Goal: Information Seeking & Learning: Learn about a topic

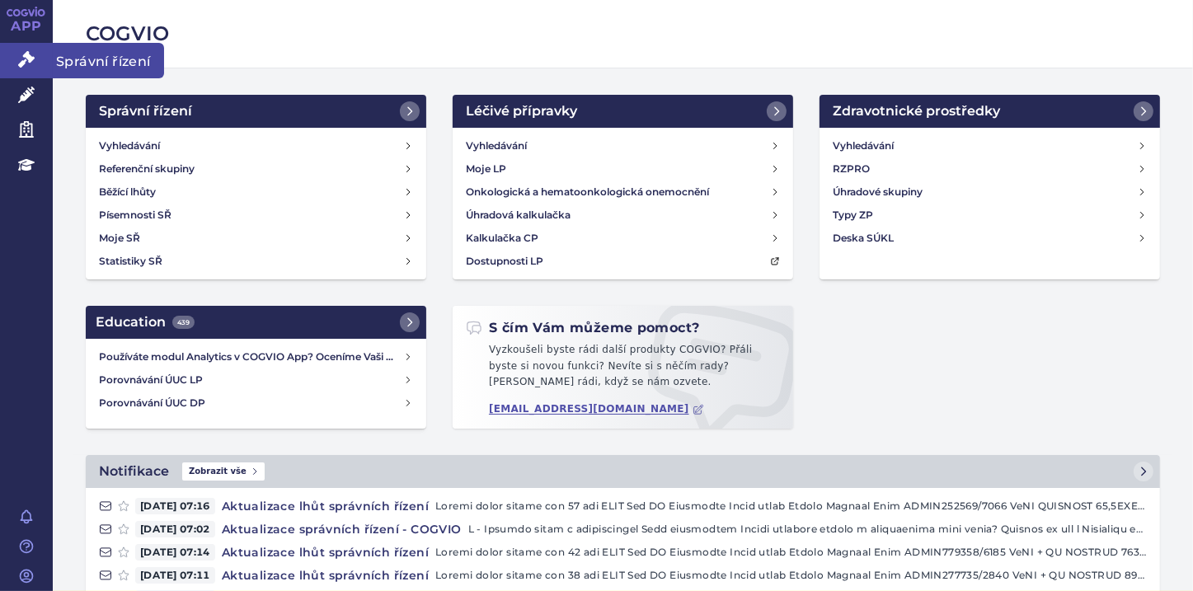
click at [20, 56] on icon at bounding box center [26, 59] width 16 height 16
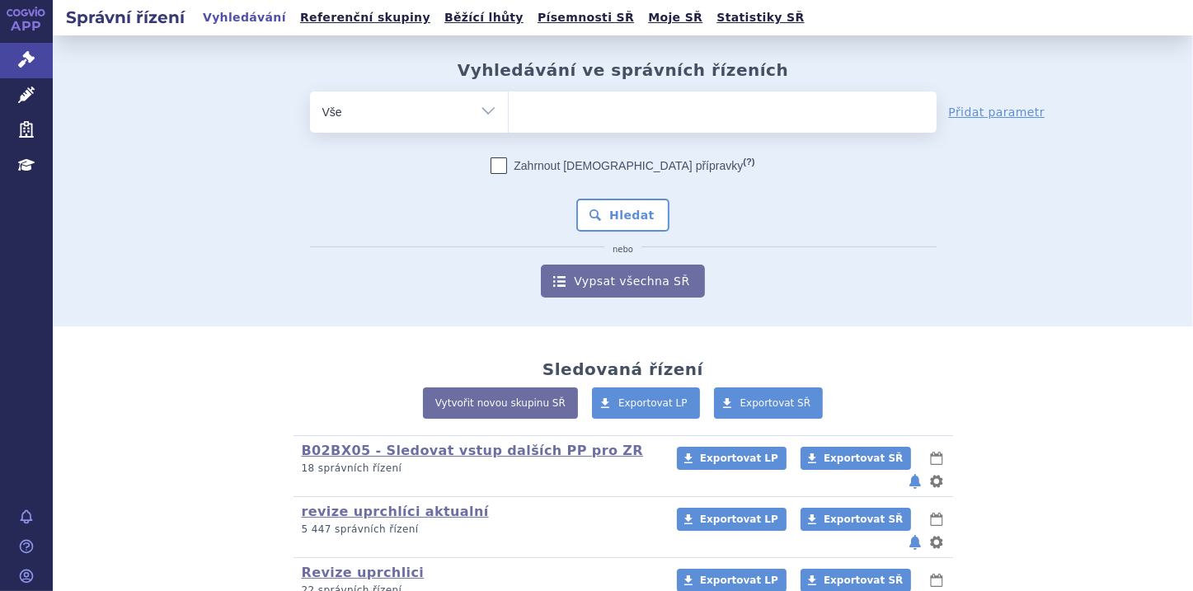
click at [565, 107] on ul at bounding box center [723, 108] width 428 height 35
click at [509, 107] on select at bounding box center [508, 111] width 1 height 41
paste input "Erbitux"
type input "Erbitux"
select select "Erbitux"
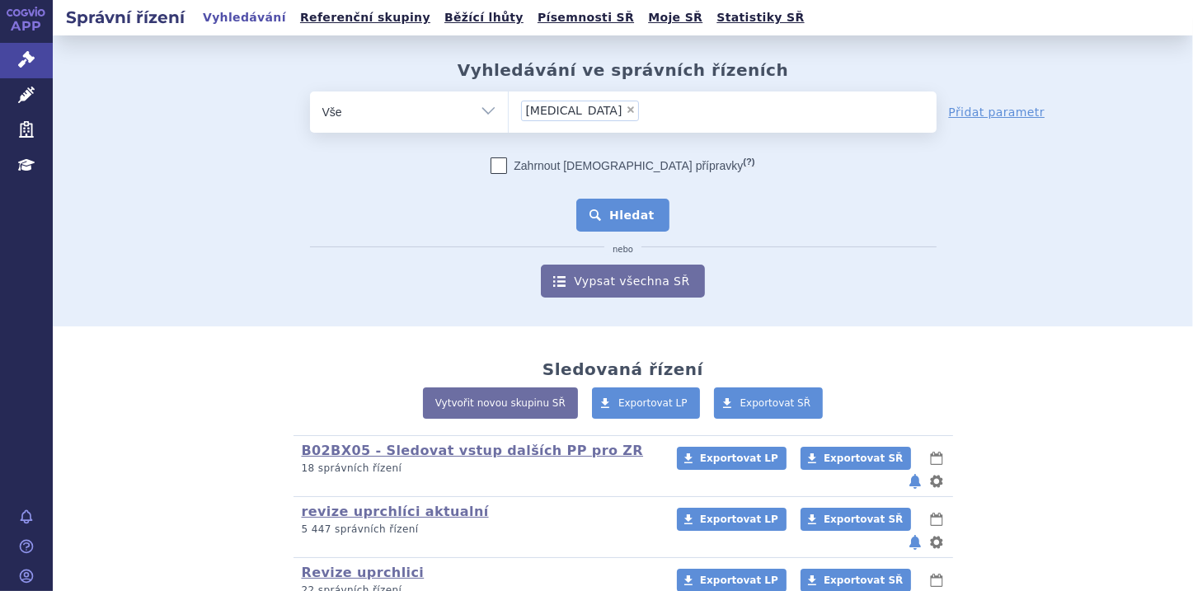
click at [618, 213] on button "Hledat" at bounding box center [622, 215] width 93 height 33
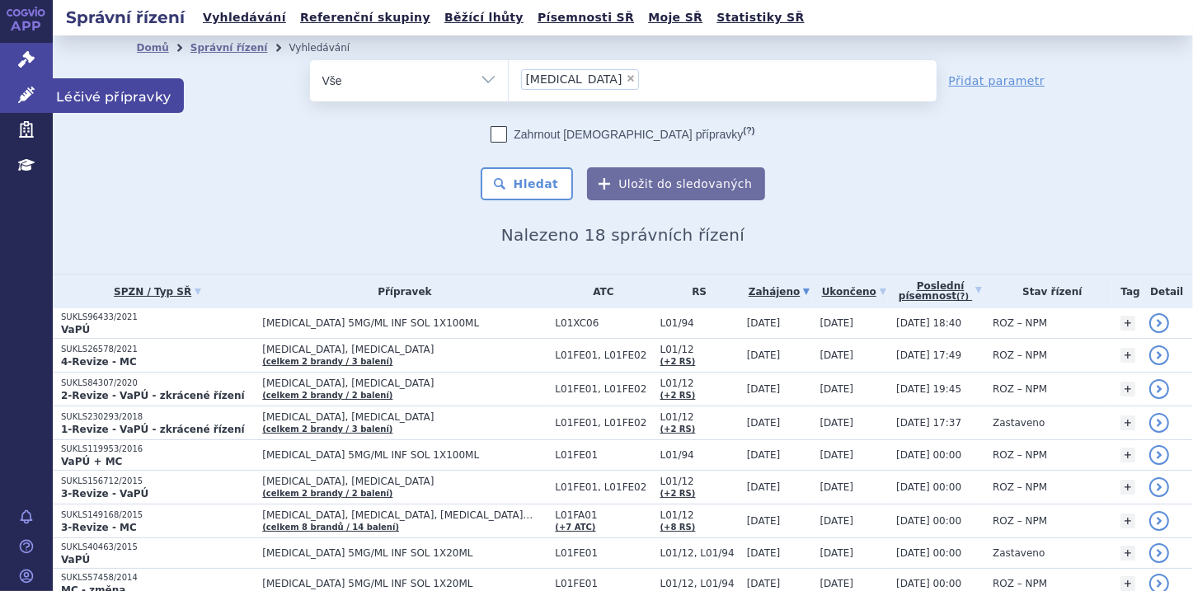
click at [21, 94] on icon at bounding box center [26, 95] width 16 height 16
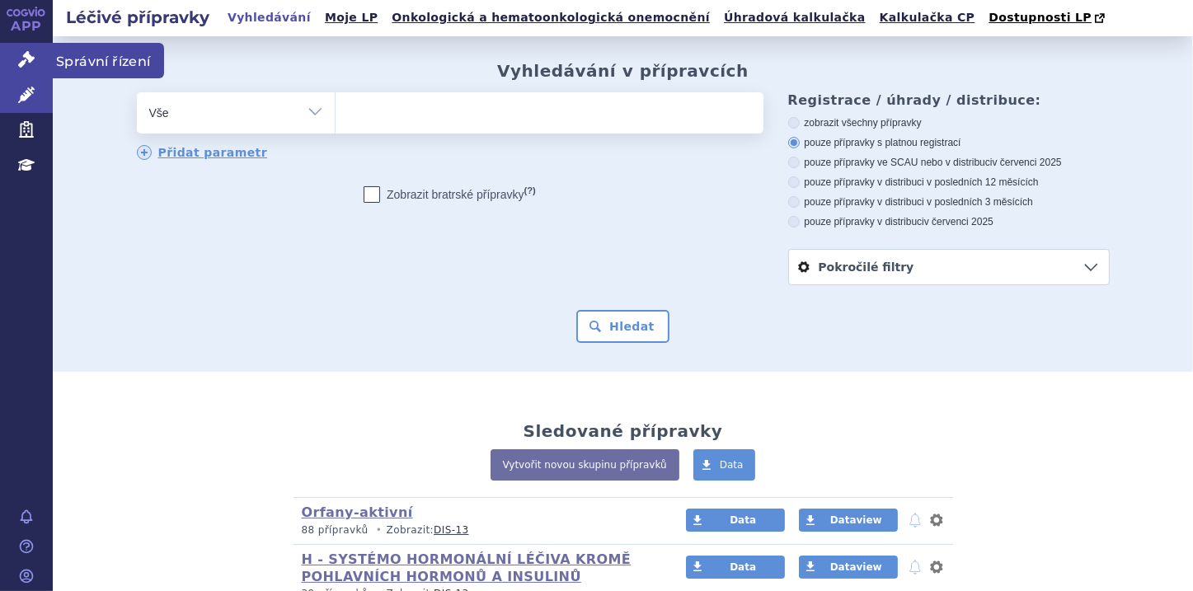
click at [23, 64] on icon at bounding box center [26, 59] width 16 height 16
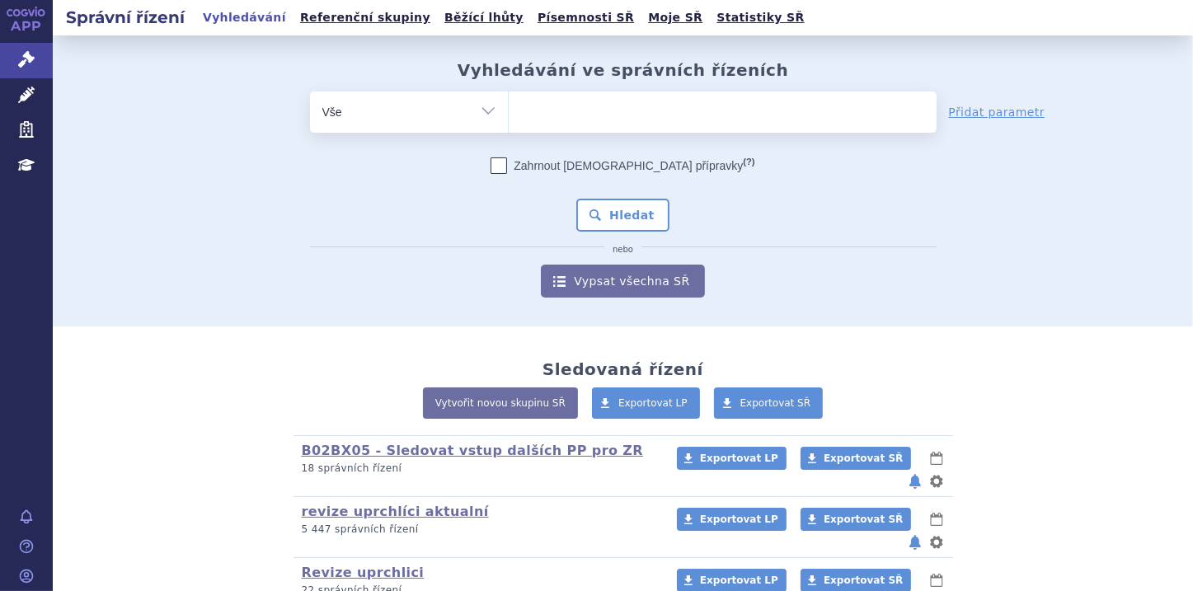
click at [541, 113] on ul at bounding box center [723, 108] width 428 height 35
click at [509, 113] on select at bounding box center [508, 111] width 1 height 41
paste input "Erbitux"
type input "[MEDICAL_DATA]"
select select "[MEDICAL_DATA]"
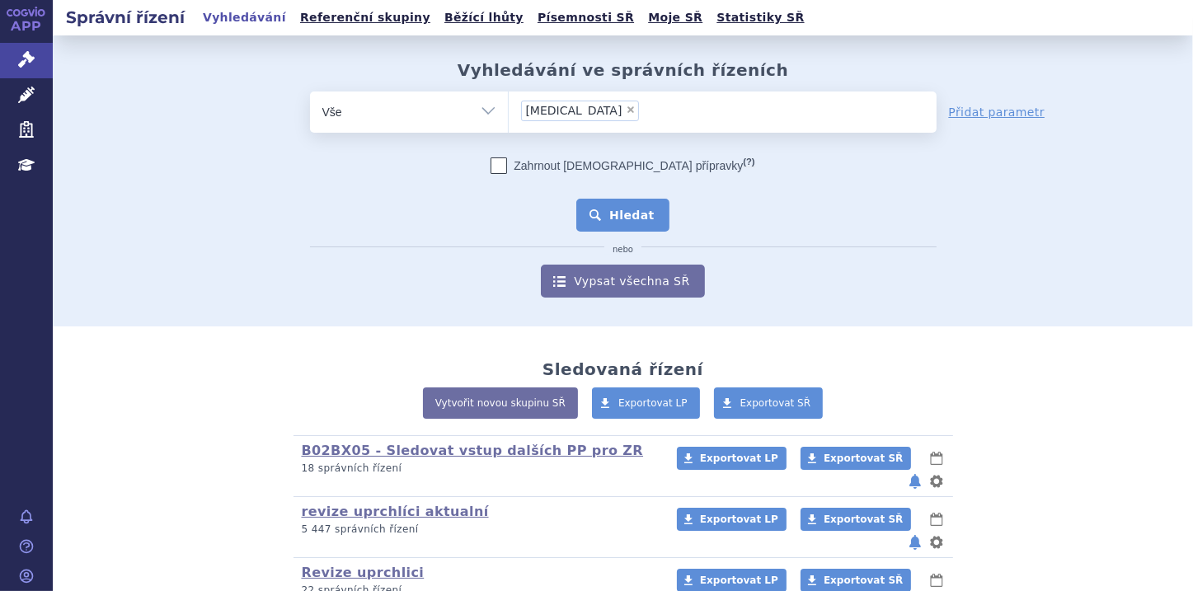
click at [617, 221] on button "Hledat" at bounding box center [622, 215] width 93 height 33
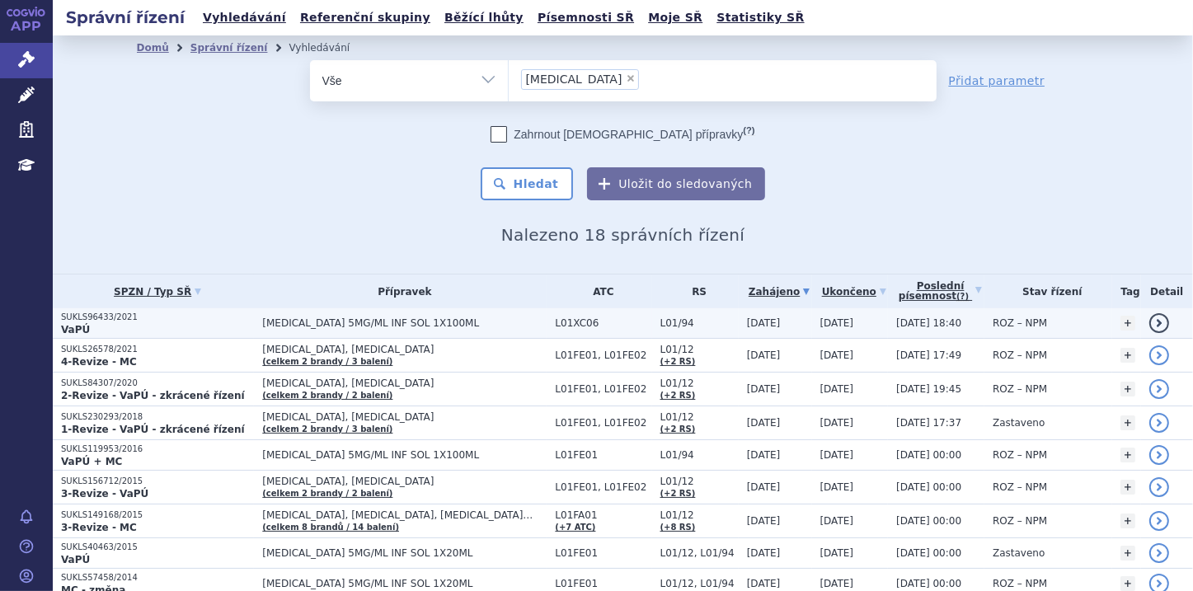
click at [181, 326] on p "VaPÚ" at bounding box center [157, 329] width 193 height 13
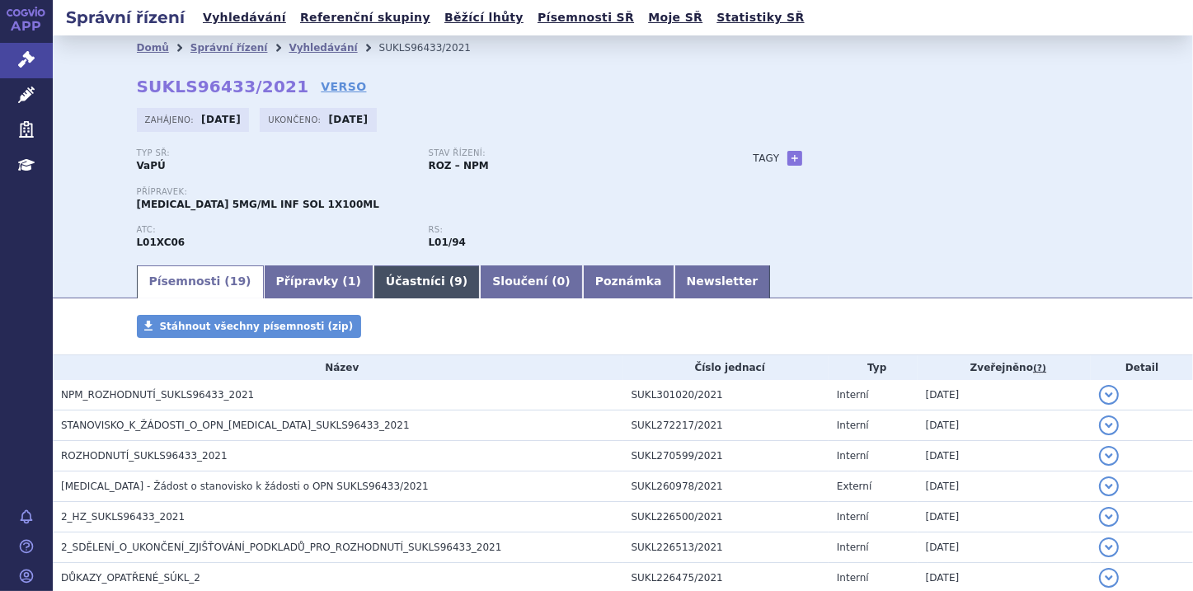
click at [376, 287] on link "Účastníci ( 9 )" at bounding box center [426, 281] width 106 height 33
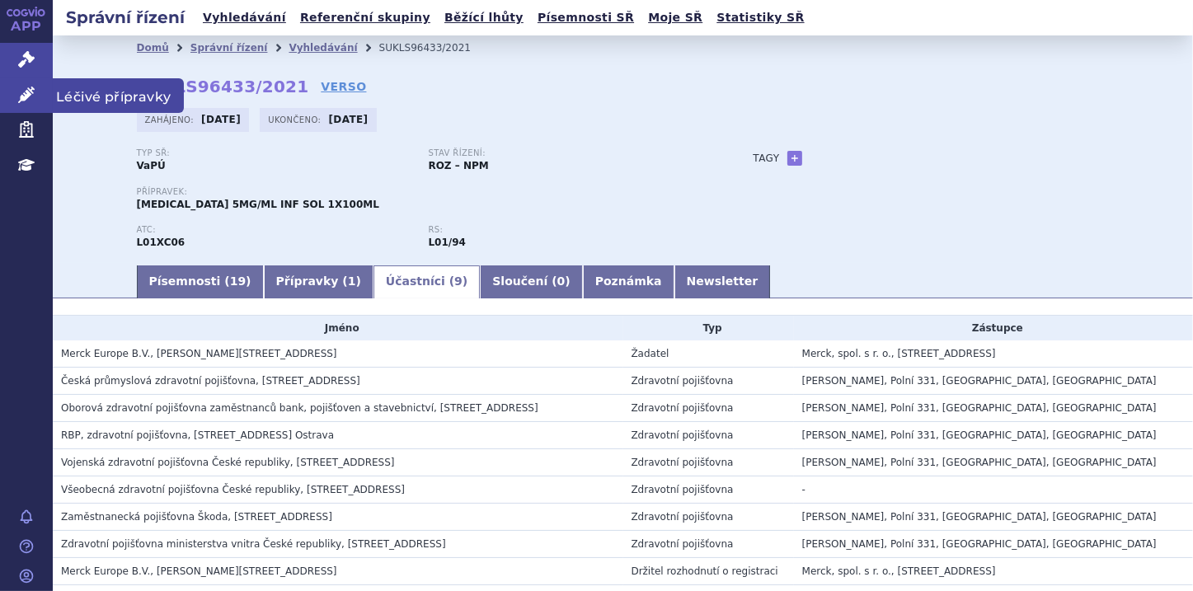
click at [39, 99] on link "Léčivé přípravky" at bounding box center [26, 95] width 53 height 35
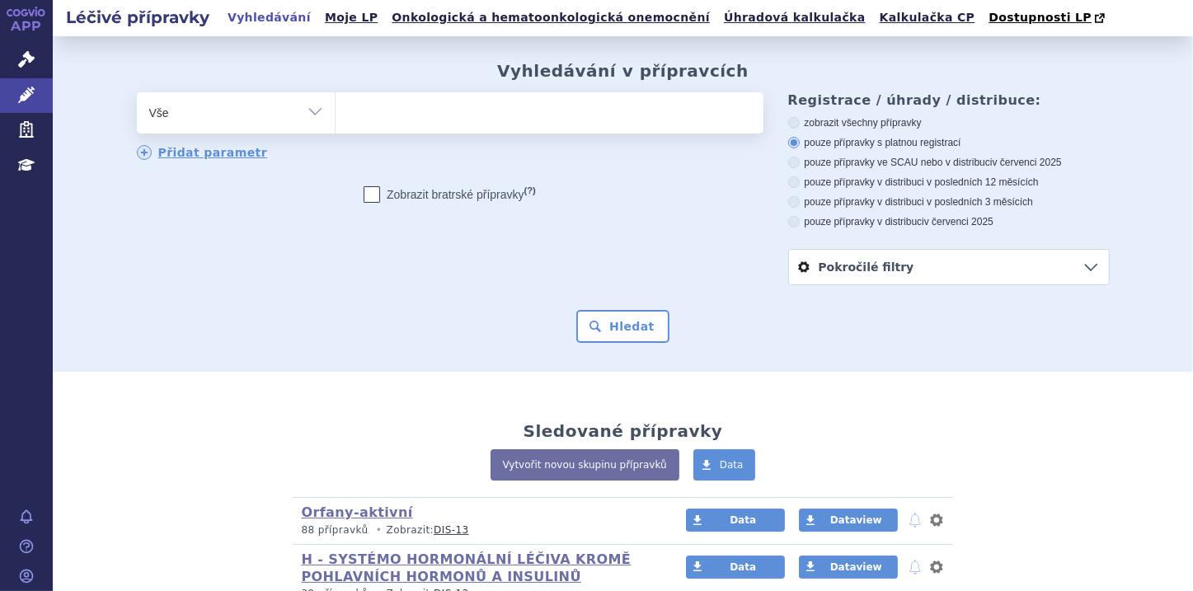
type input "[MEDICAL_DATA]"
select select "[MEDICAL_DATA]"
click at [596, 333] on button "Hledat" at bounding box center [622, 326] width 93 height 33
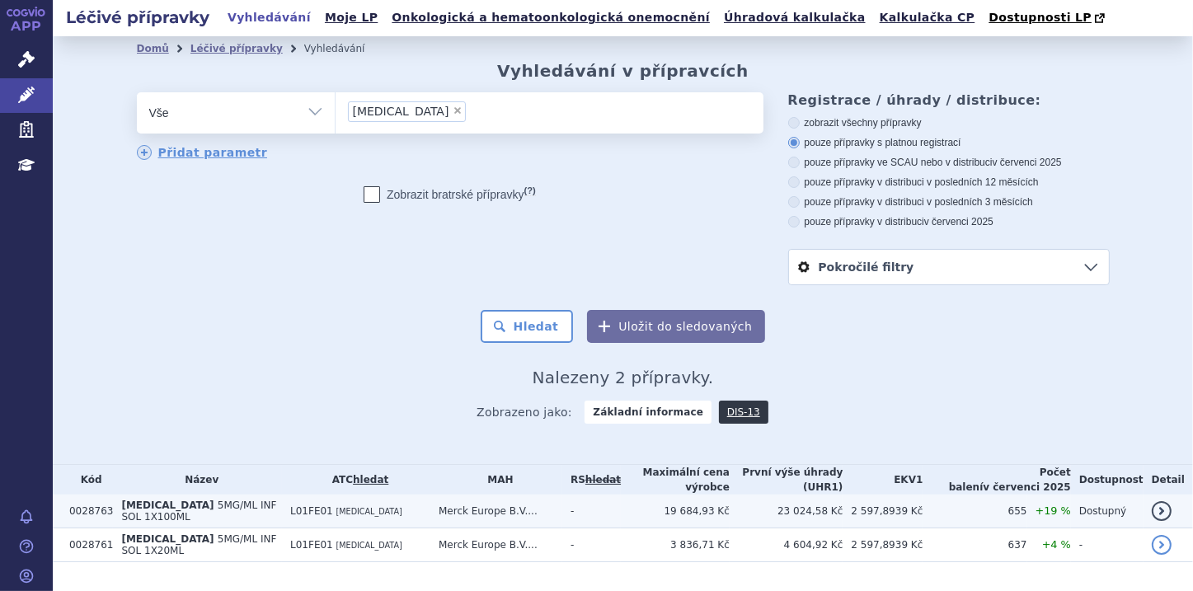
click at [214, 504] on span "5MG/ML INF SOL 1X100ML" at bounding box center [198, 510] width 155 height 23
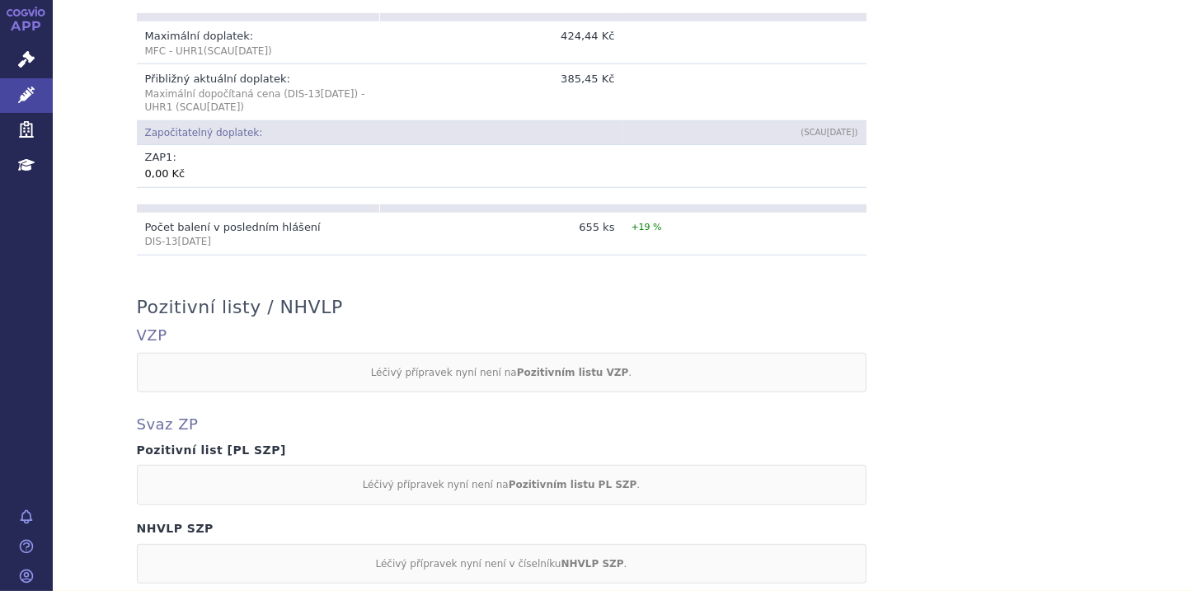
scroll to position [1495, 0]
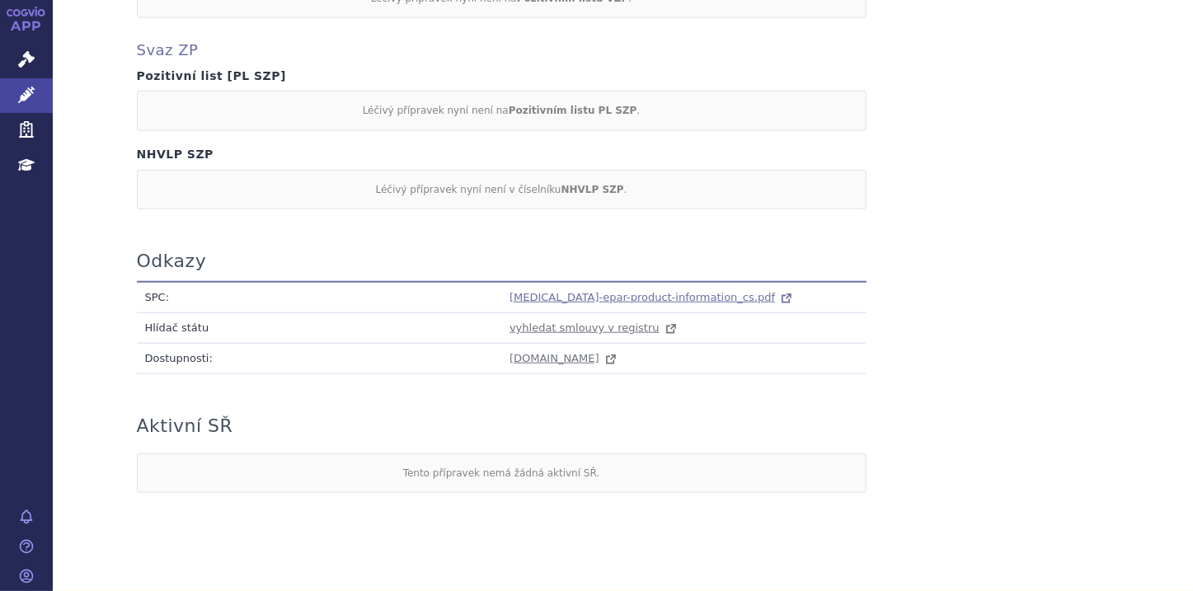
click at [541, 291] on span "erbitux-epar-product-information_cs.pdf" at bounding box center [641, 297] width 265 height 12
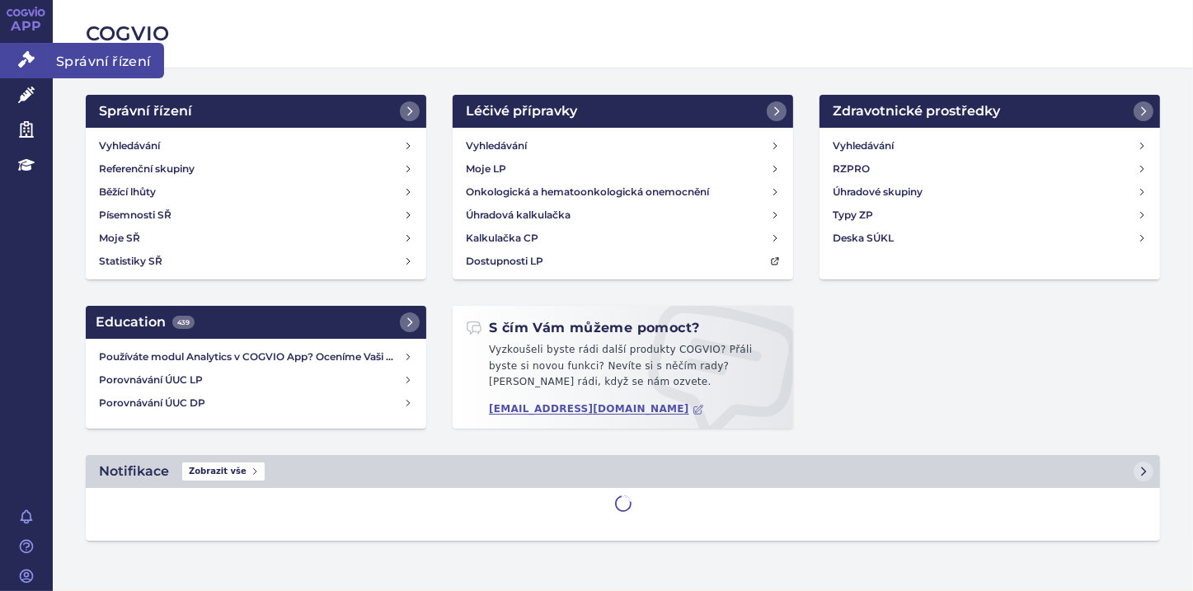
click at [20, 60] on icon at bounding box center [26, 59] width 16 height 16
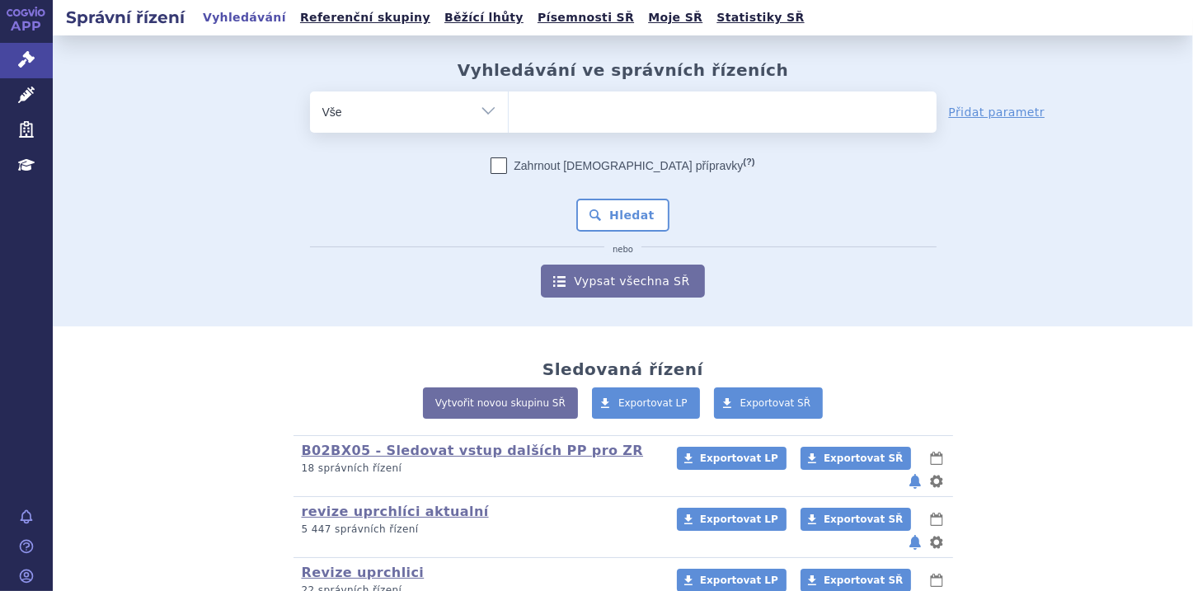
click at [576, 119] on ul at bounding box center [723, 108] width 428 height 35
click at [509, 119] on select at bounding box center [508, 111] width 1 height 41
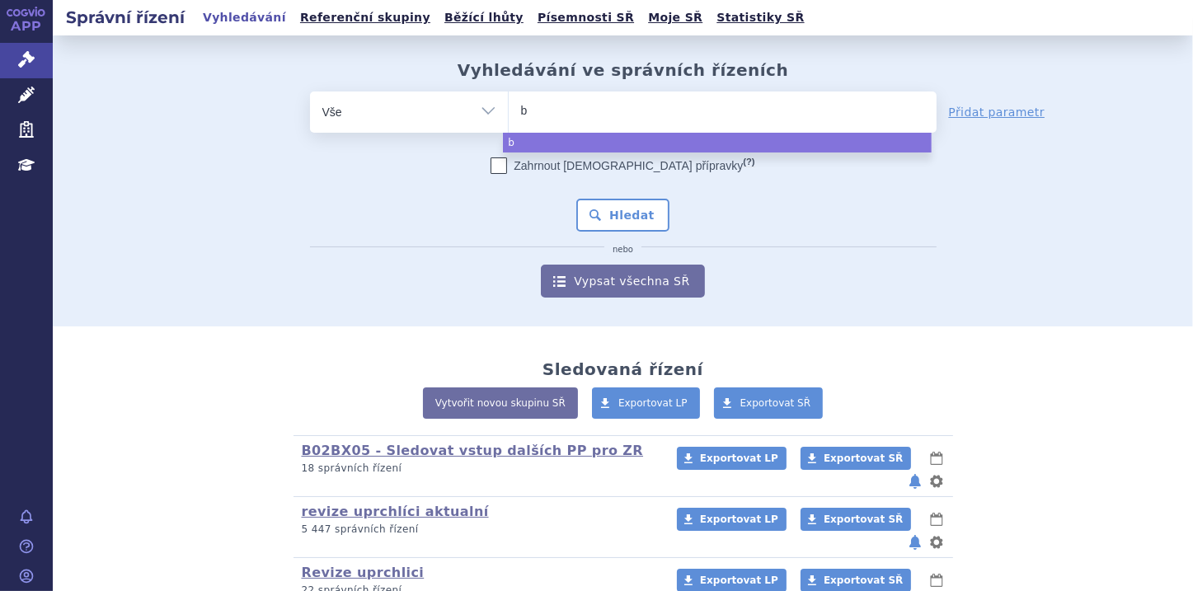
type input "br"
type input "bra"
type input "braf"
type input "braft"
type input "brafto"
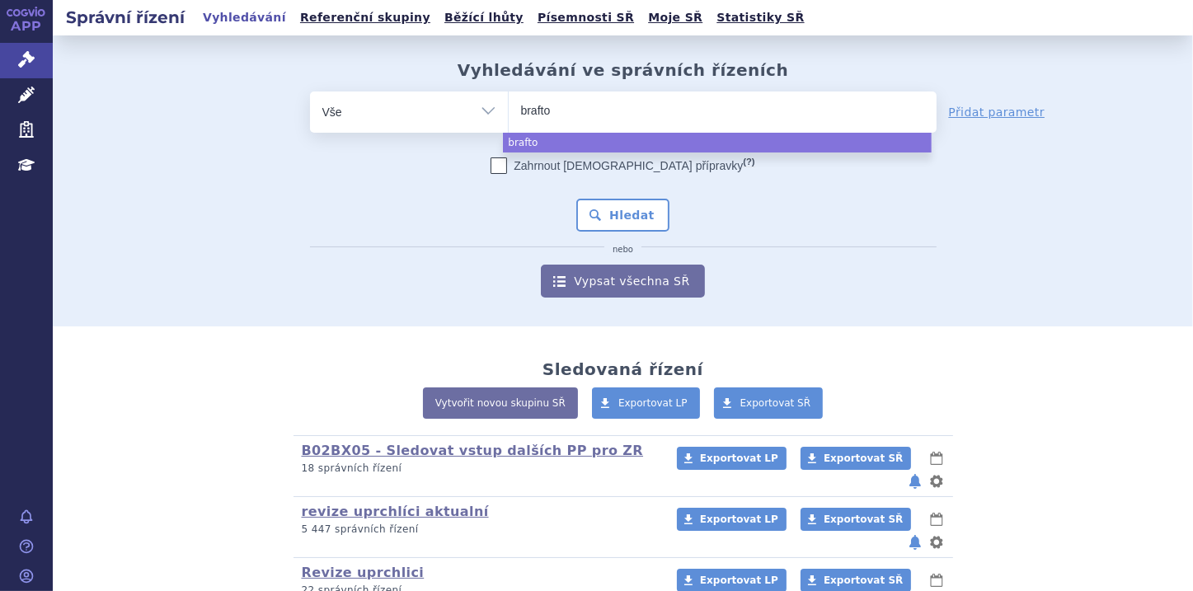
type input "braftov"
type input "[MEDICAL_DATA]"
select select "[MEDICAL_DATA]"
click at [610, 226] on button "Hledat" at bounding box center [622, 215] width 93 height 33
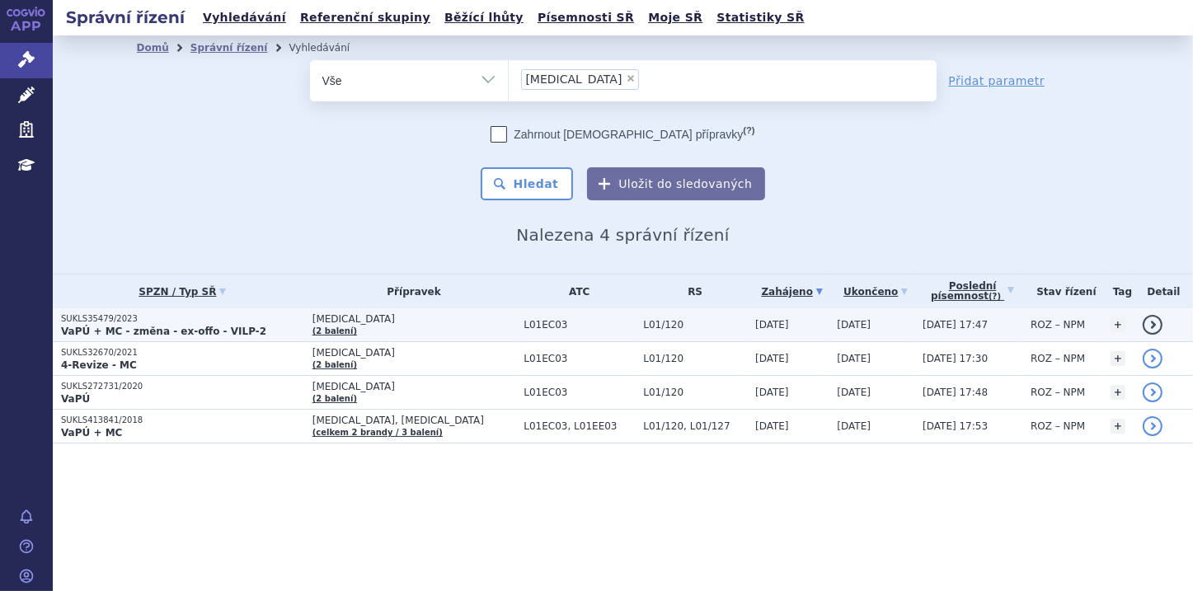
click at [155, 329] on strong "VaPÚ + MC - změna - ex-offo - VILP-2" at bounding box center [163, 332] width 205 height 12
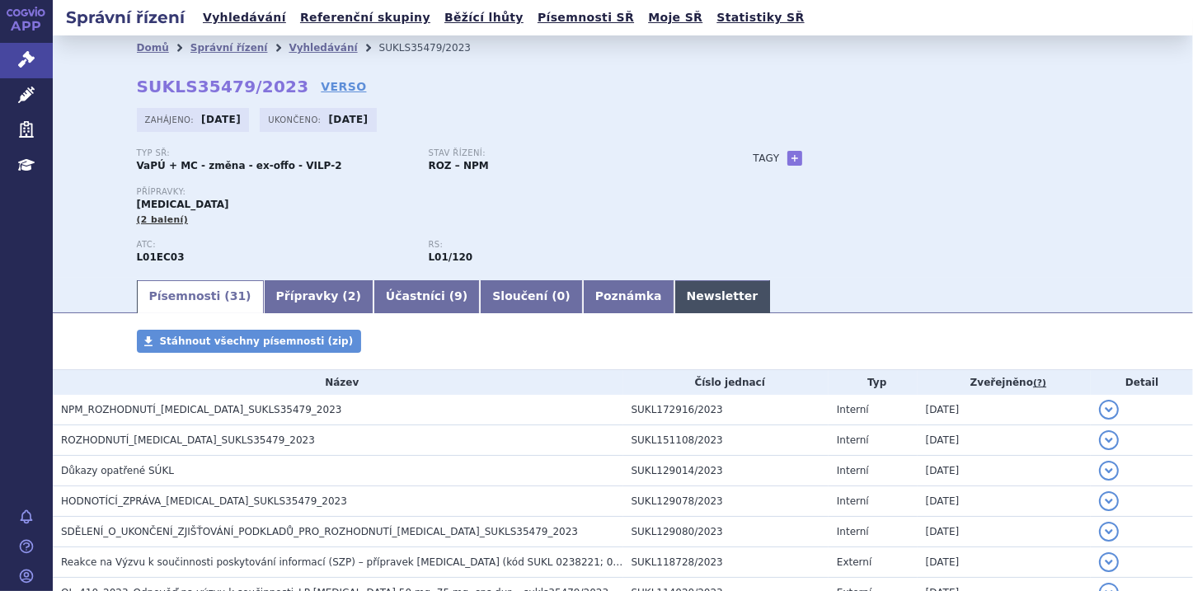
click at [674, 294] on link "Newsletter" at bounding box center [722, 296] width 96 height 33
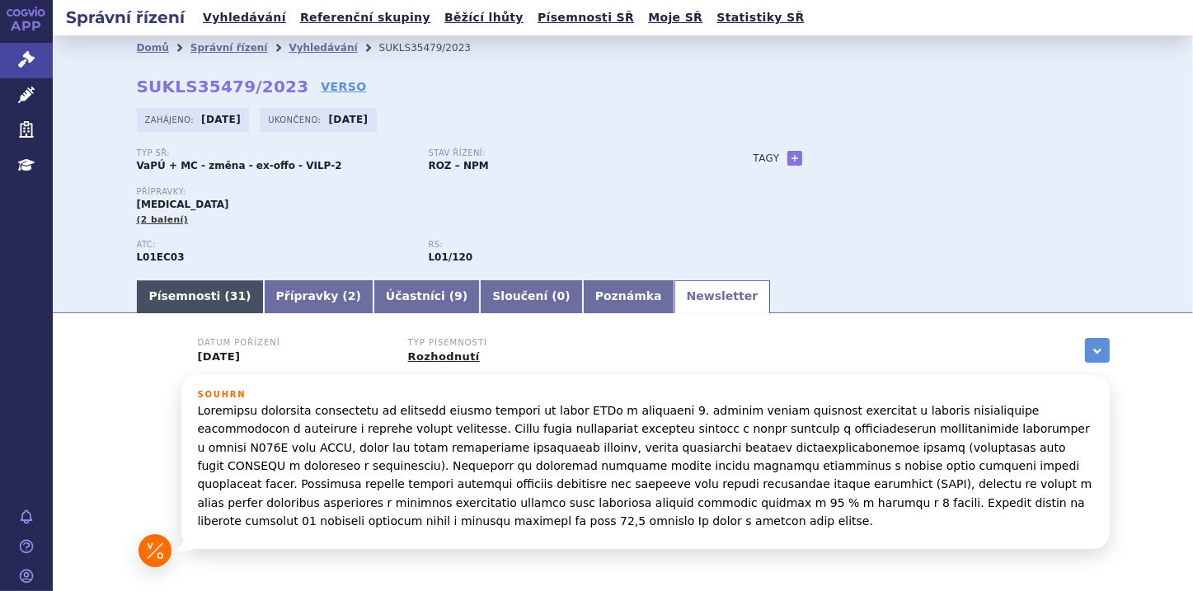
click at [185, 305] on link "Písemnosti ( 31 )" at bounding box center [200, 296] width 127 height 33
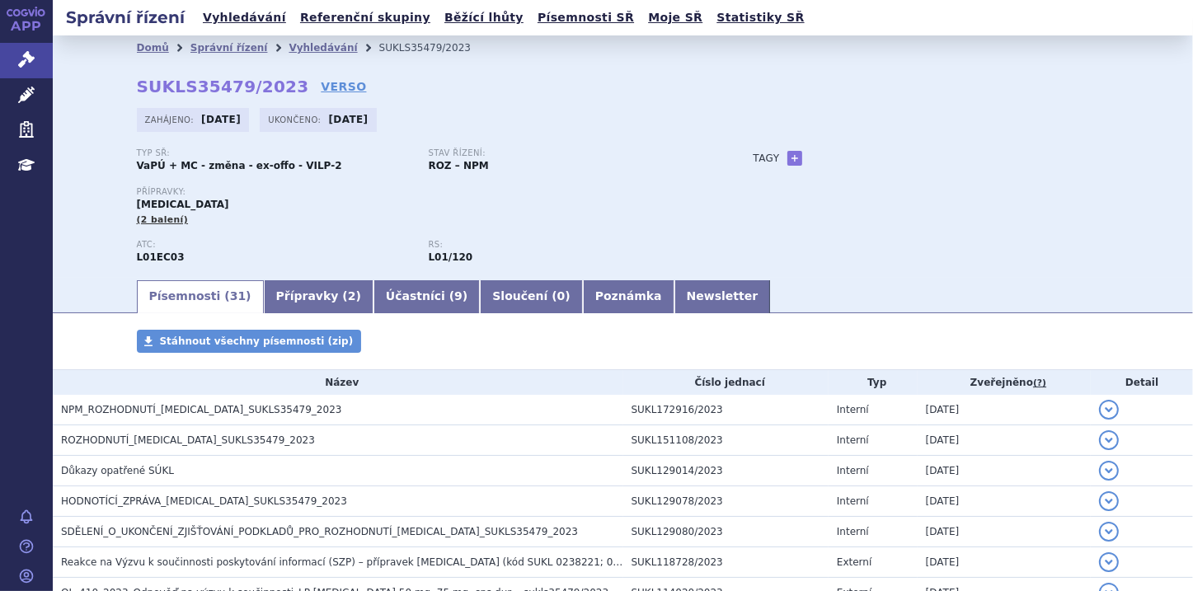
click at [183, 302] on link "Písemnosti ( 31 )" at bounding box center [200, 296] width 127 height 33
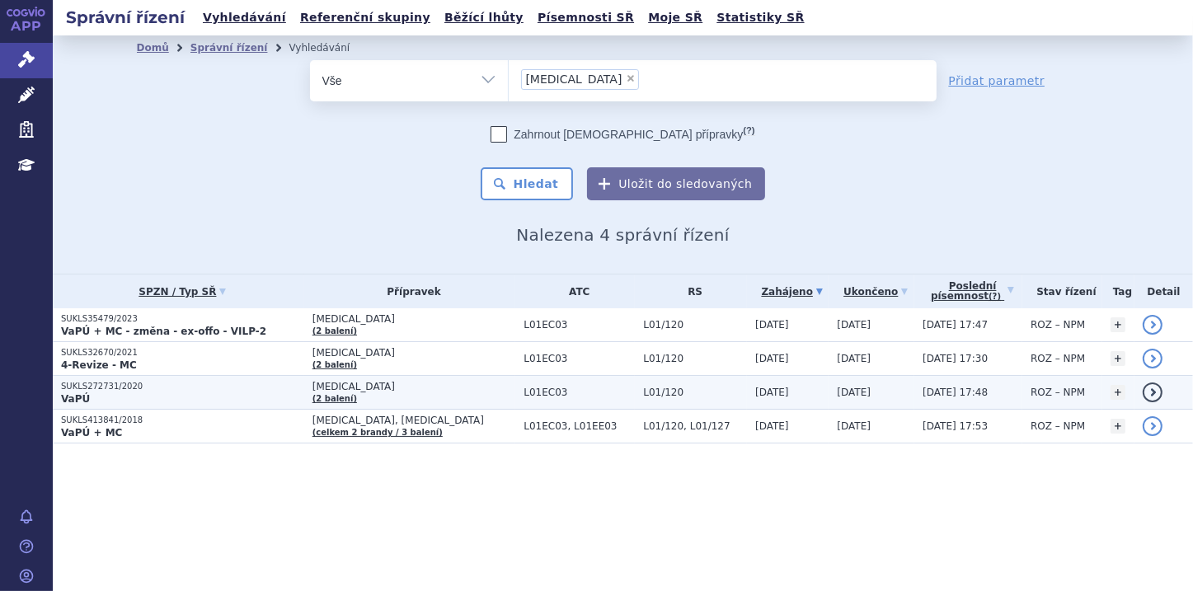
click at [134, 392] on p "VaPÚ" at bounding box center [182, 398] width 243 height 13
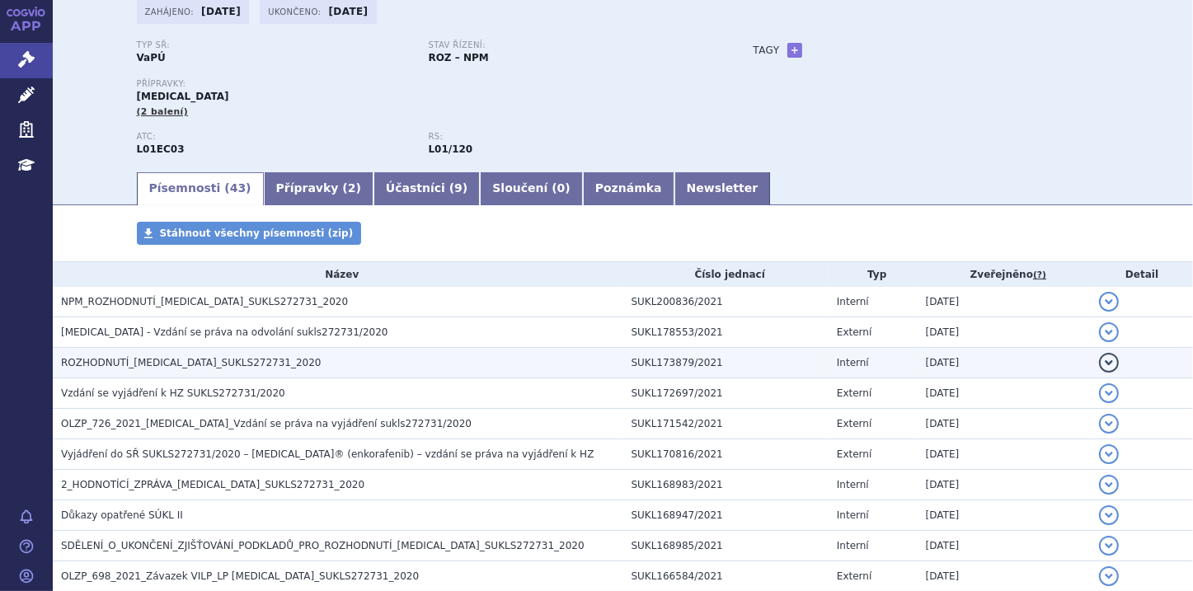
scroll to position [132, 0]
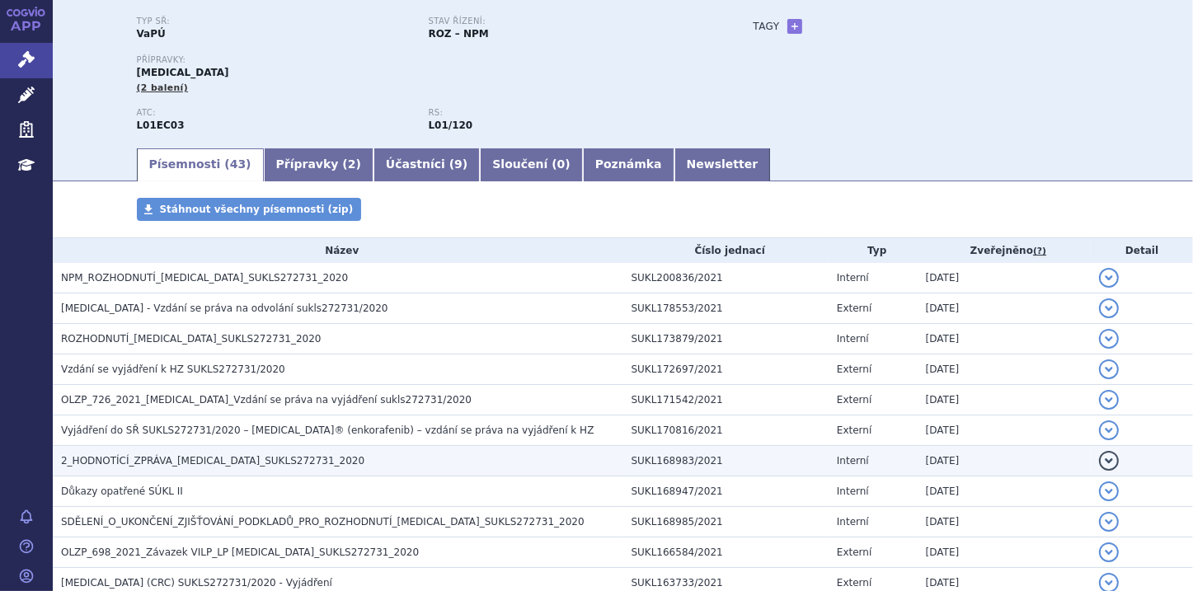
click at [1103, 467] on button "detail" at bounding box center [1109, 461] width 20 height 20
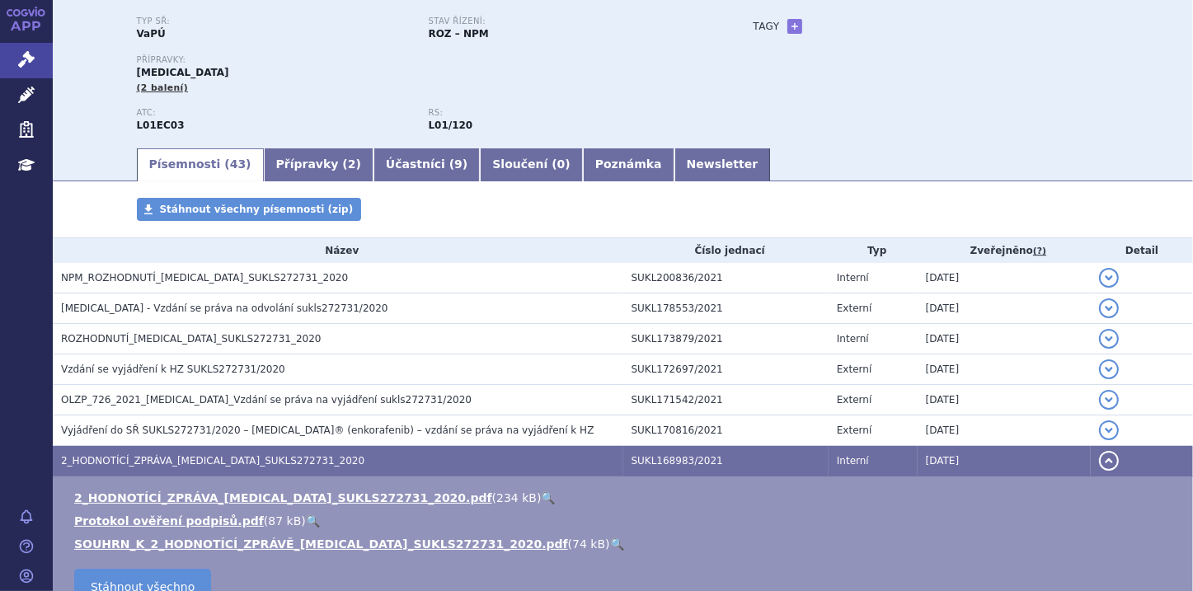
click at [610, 550] on link "🔍" at bounding box center [617, 543] width 14 height 13
